Goal: Task Accomplishment & Management: Manage account settings

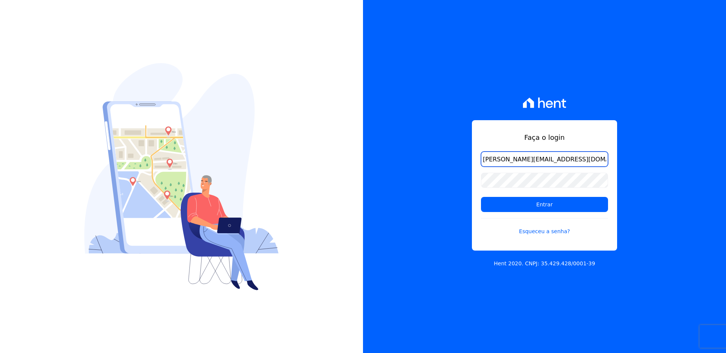
type input "[PERSON_NAME][EMAIL_ADDRESS][DOMAIN_NAME]"
click at [589, 160] on input "robson.junior@e-arke.com" at bounding box center [544, 159] width 127 height 15
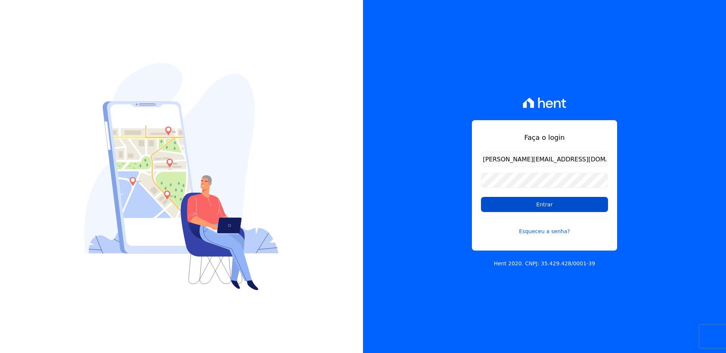
click at [564, 211] on input "Entrar" at bounding box center [544, 204] width 127 height 15
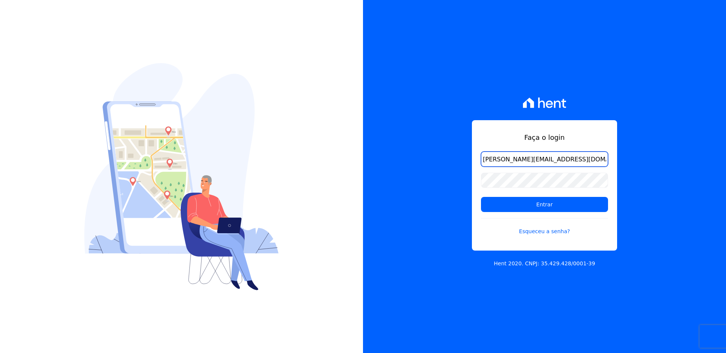
click at [558, 161] on input "robson.junior@e-arke.com" at bounding box center [544, 159] width 127 height 15
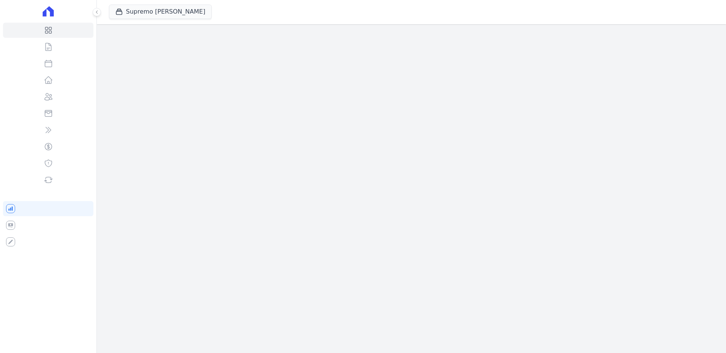
click at [543, 161] on div "Supremo [PERSON_NAME] VASCOCIVITAS ACACIAS EMPREENDIMENTOS IMOBILIARIOS SPE LTD…" at bounding box center [411, 176] width 629 height 353
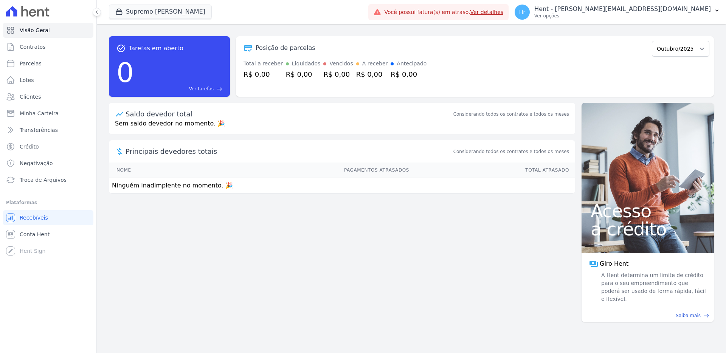
click at [332, 253] on div "task_alt Tarefas em aberto 0 Ver tarefas east Posição de parcelas Outubro/2025 …" at bounding box center [411, 188] width 629 height 329
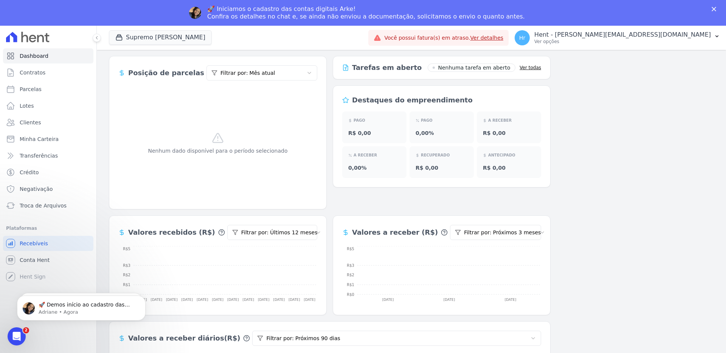
click at [715, 7] on polygon "Fechar" at bounding box center [714, 9] width 5 height 5
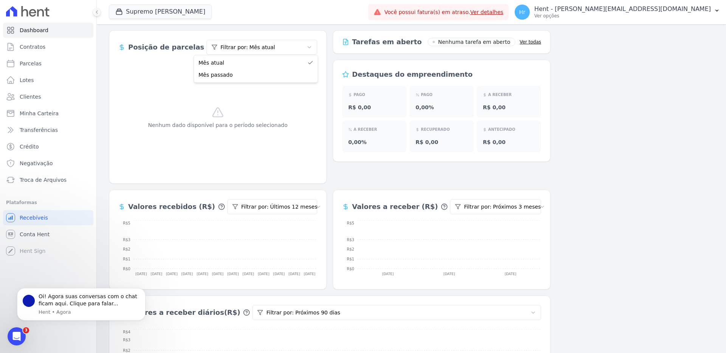
click at [224, 48] on html "Dashboard Contratos Parcelas Lotes Clientes Minha Carteira Transferências Crédi…" at bounding box center [363, 176] width 726 height 353
click at [154, 12] on button "Supremo [PERSON_NAME]" at bounding box center [160, 12] width 103 height 14
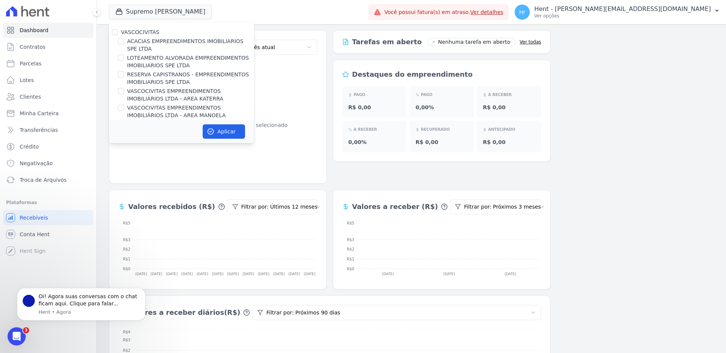
scroll to position [1259, 0]
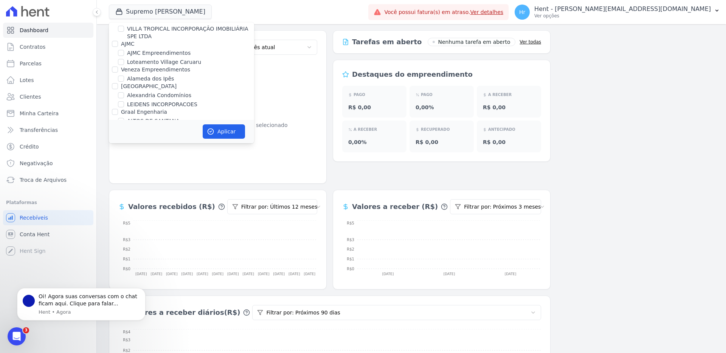
click at [155, 75] on label "Alameda dos Ipês" at bounding box center [150, 79] width 47 height 8
click at [124, 76] on input "Alameda dos Ipês" at bounding box center [121, 79] width 6 height 6
checkbox input "true"
click at [225, 135] on button "Aplicar" at bounding box center [224, 131] width 42 height 14
